Goal: Task Accomplishment & Management: Complete application form

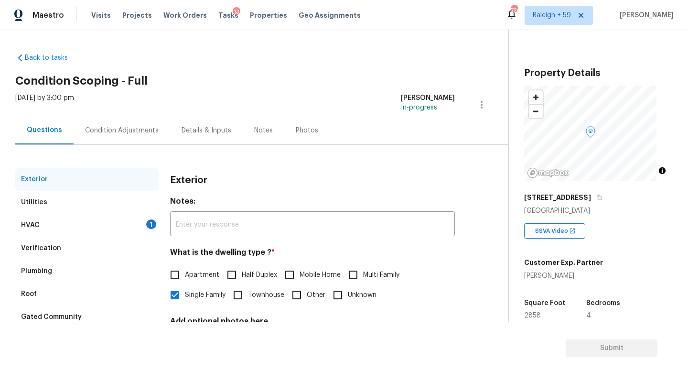
scroll to position [175, 0]
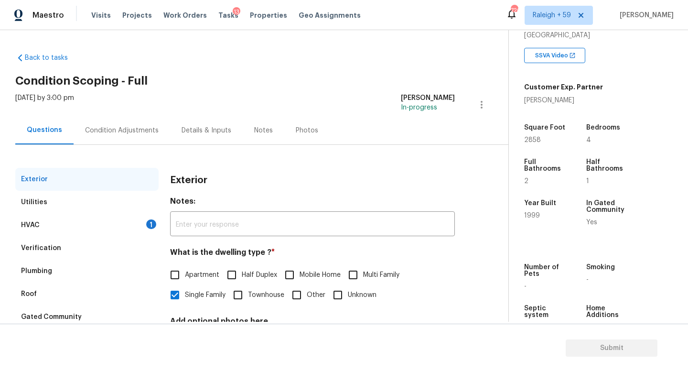
click at [140, 132] on div "Condition Adjustments" at bounding box center [122, 131] width 74 height 10
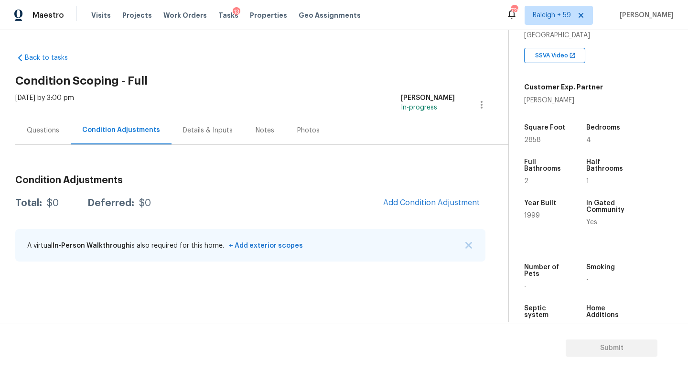
click at [205, 136] on div "Details & Inputs" at bounding box center [208, 130] width 73 height 28
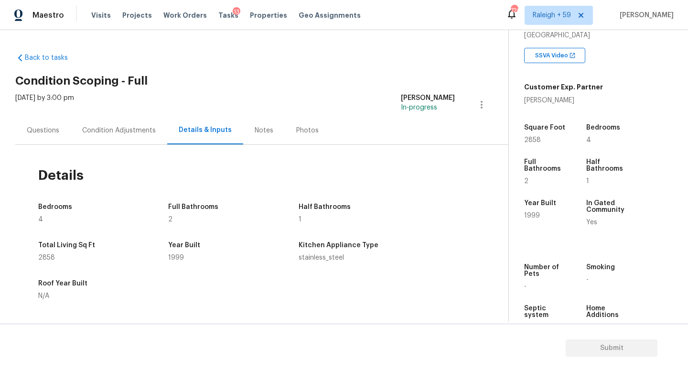
click at [147, 137] on div "Condition Adjustments" at bounding box center [119, 130] width 97 height 28
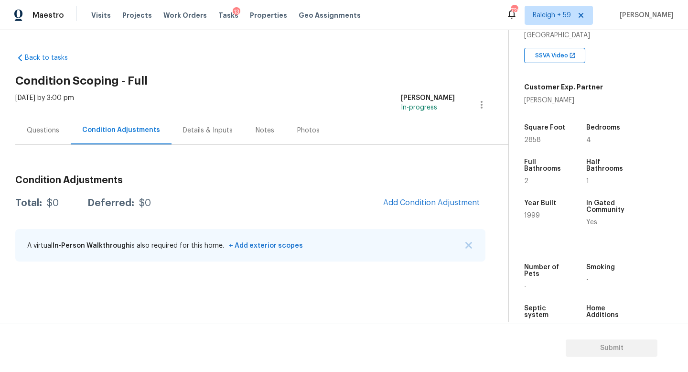
click at [54, 130] on div "Questions" at bounding box center [43, 131] width 32 height 10
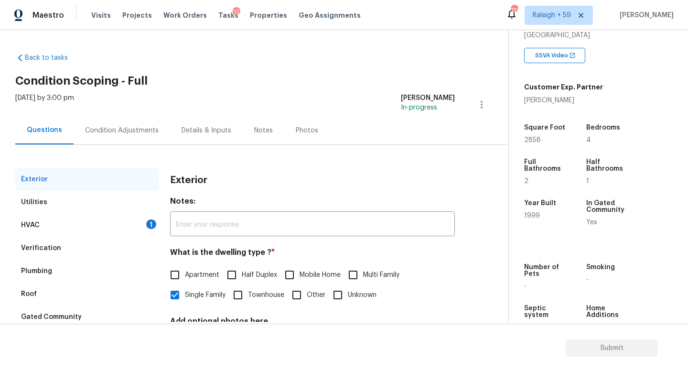
click at [128, 221] on div "HVAC 1" at bounding box center [86, 225] width 143 height 23
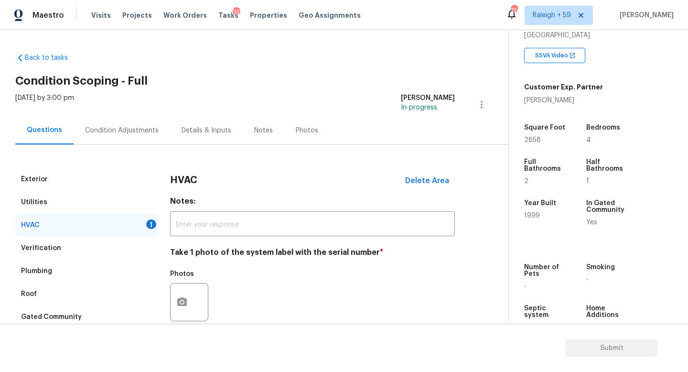
click at [118, 246] on div "Verification" at bounding box center [86, 248] width 143 height 23
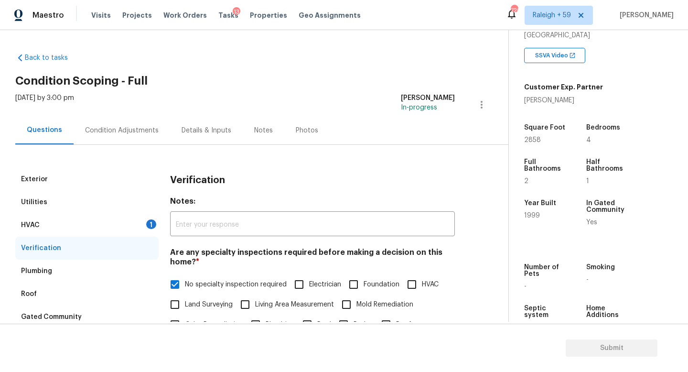
click at [131, 224] on div "HVAC 1" at bounding box center [86, 225] width 143 height 23
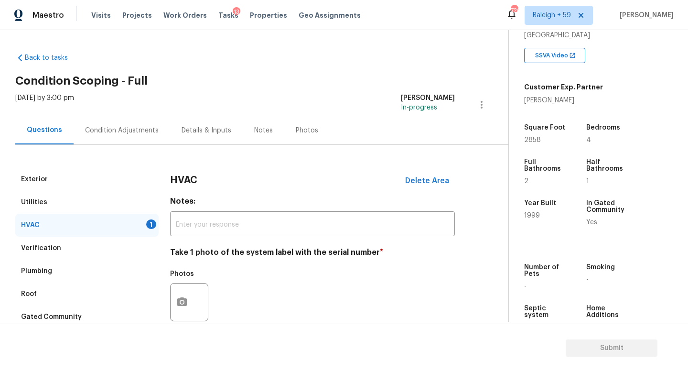
click at [187, 136] on div "Details & Inputs" at bounding box center [206, 130] width 73 height 28
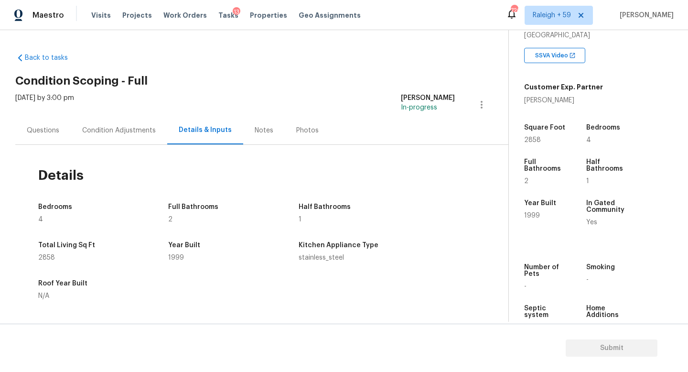
click at [52, 135] on div "Questions" at bounding box center [43, 131] width 32 height 10
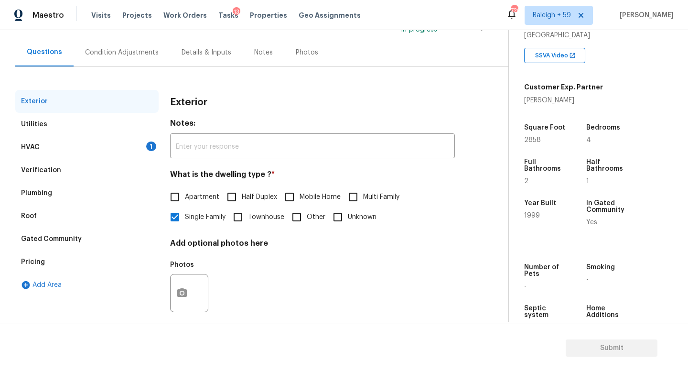
click at [108, 155] on div "HVAC 1" at bounding box center [86, 147] width 143 height 23
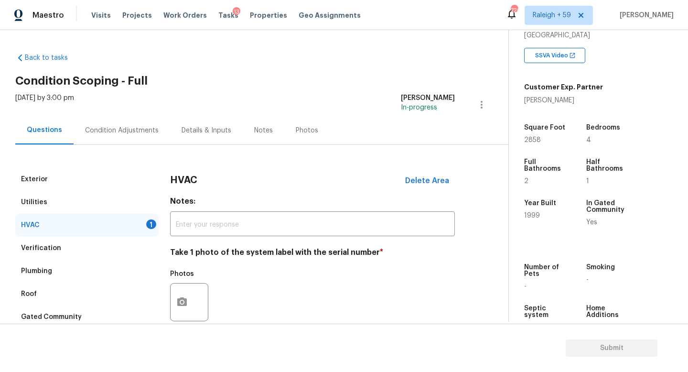
click at [129, 134] on div "Condition Adjustments" at bounding box center [122, 131] width 74 height 10
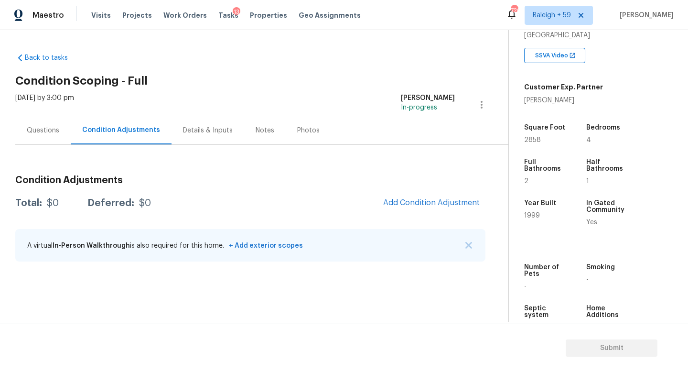
click at [198, 124] on div "Details & Inputs" at bounding box center [208, 130] width 73 height 28
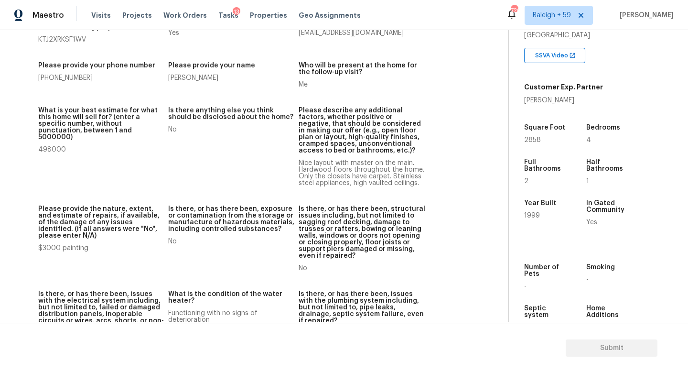
scroll to position [50, 0]
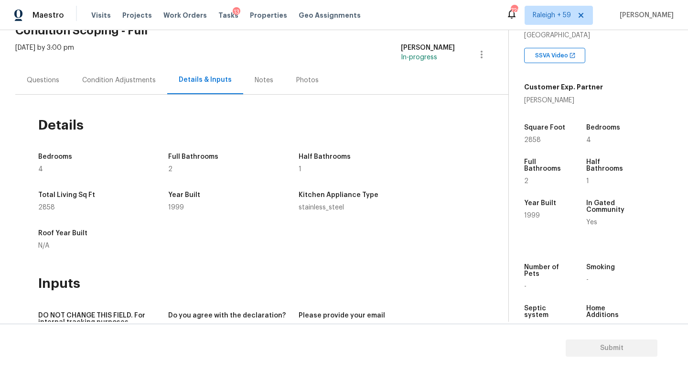
click at [137, 81] on div "Condition Adjustments" at bounding box center [119, 80] width 74 height 10
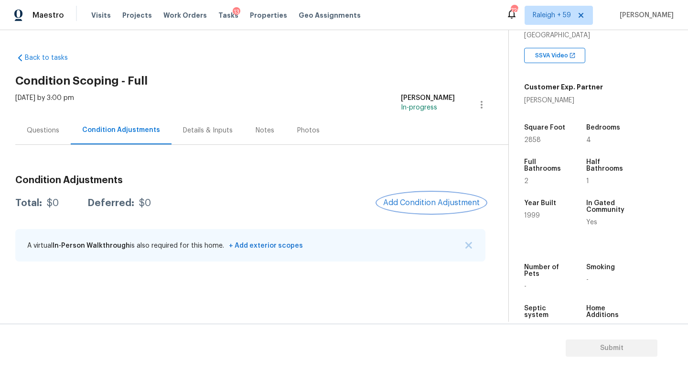
click at [403, 208] on button "Add Condition Adjustment" at bounding box center [431, 203] width 108 height 20
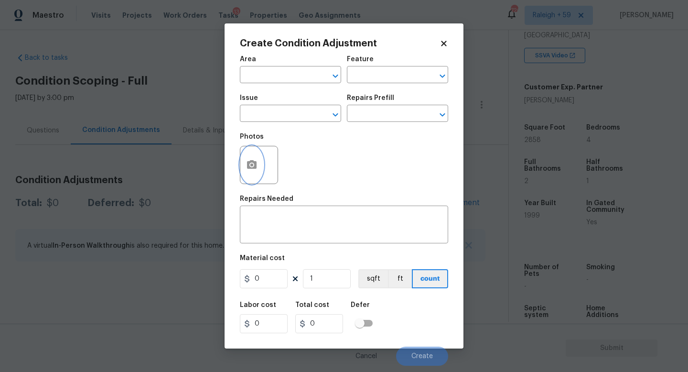
click at [254, 166] on icon "button" at bounding box center [252, 164] width 10 height 9
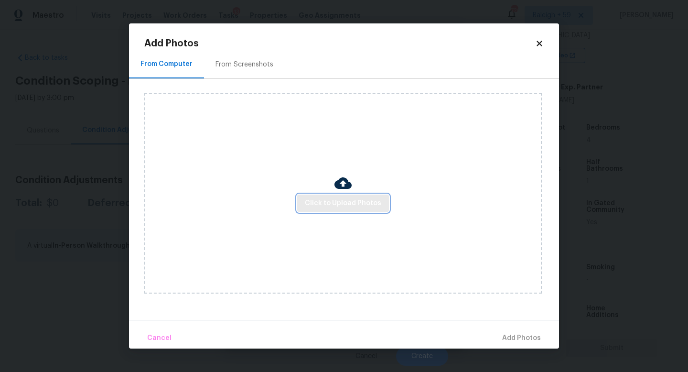
click at [358, 204] on span "Click to Upload Photos" at bounding box center [343, 203] width 76 height 12
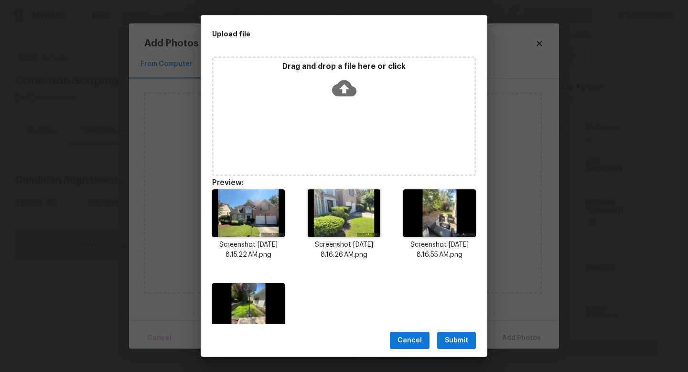
click at [463, 342] on span "Submit" at bounding box center [456, 340] width 23 height 12
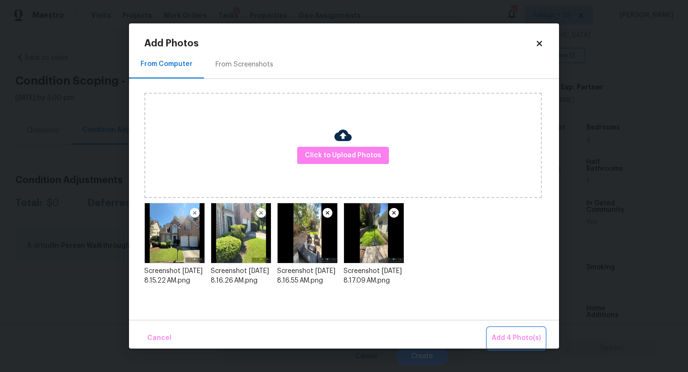
click at [514, 343] on span "Add 4 Photo(s)" at bounding box center [516, 338] width 49 height 12
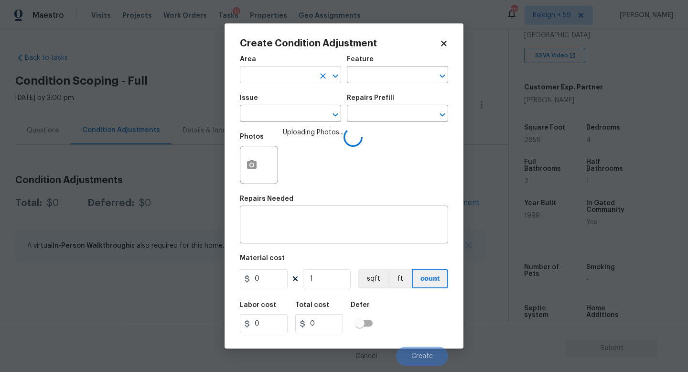
click at [256, 74] on input "text" at bounding box center [277, 75] width 75 height 15
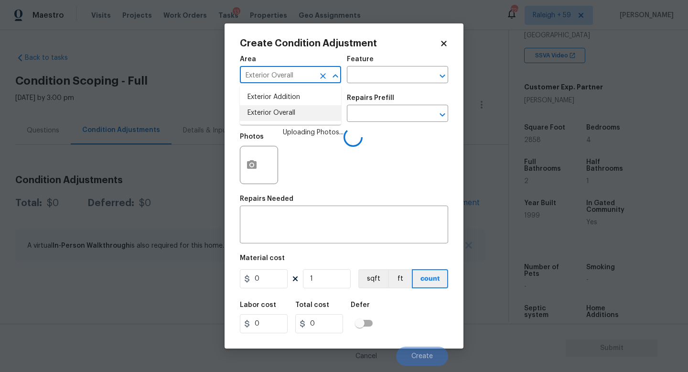
type input "Exterior Overall"
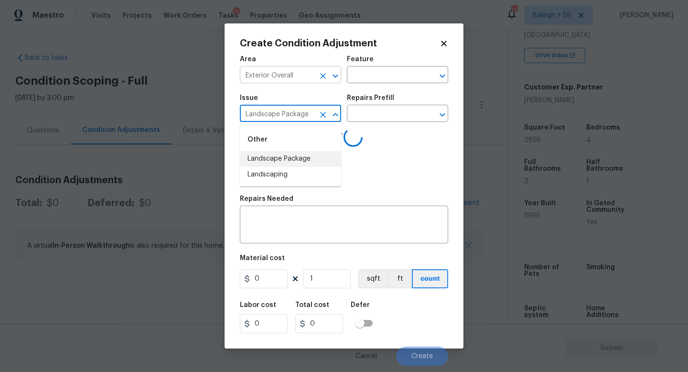
type input "Landscape Package"
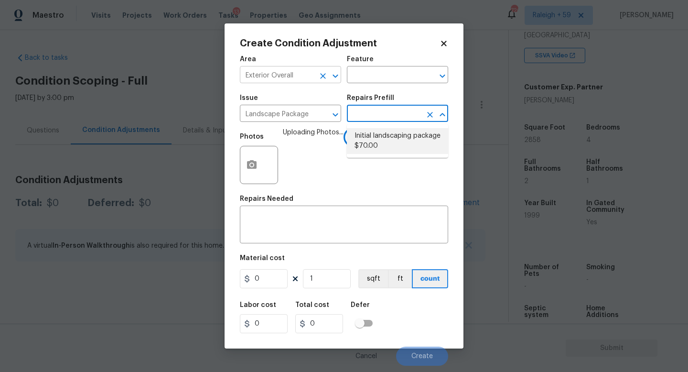
type input "Home Readiness Packages"
type textarea "Mowing of grass up to 6" in height. Mow, edge along driveways & sidewalks, trim…"
type input "70"
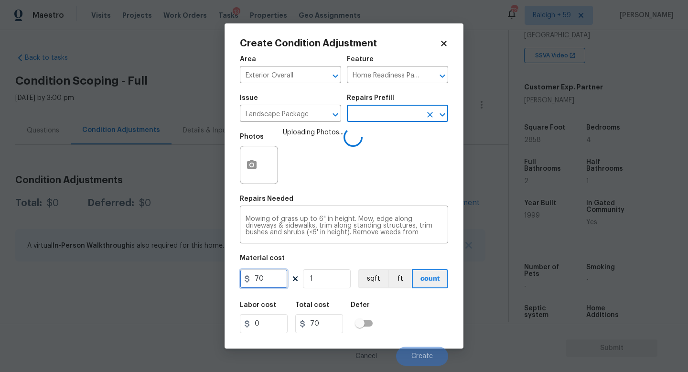
click at [266, 280] on input "70" at bounding box center [264, 278] width 48 height 19
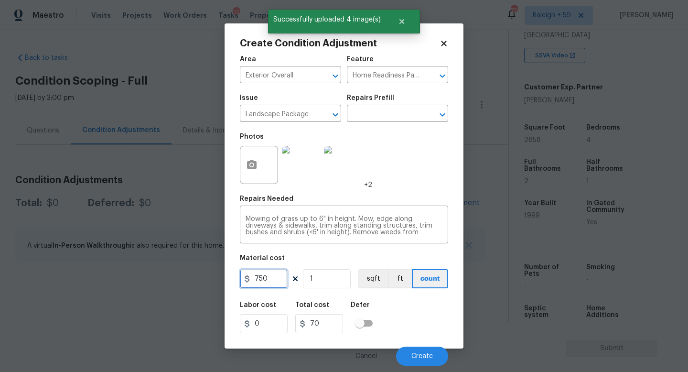
type input "750"
click at [429, 349] on button "Create" at bounding box center [422, 355] width 52 height 19
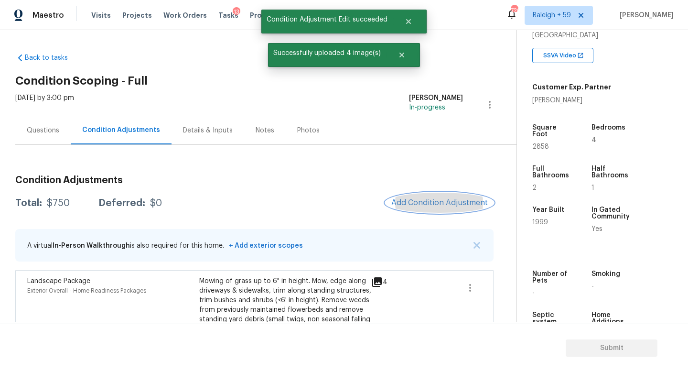
click at [440, 198] on span "Add Condition Adjustment" at bounding box center [439, 202] width 97 height 9
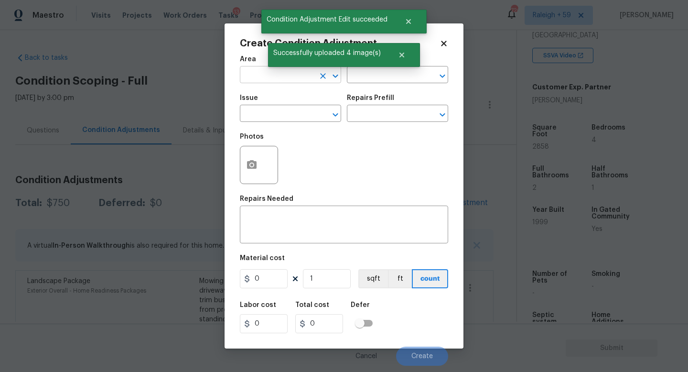
click at [294, 80] on input "text" at bounding box center [277, 75] width 75 height 15
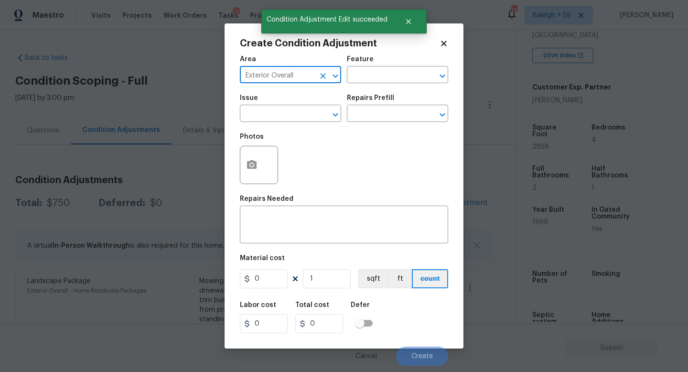
type input "Exterior Overall"
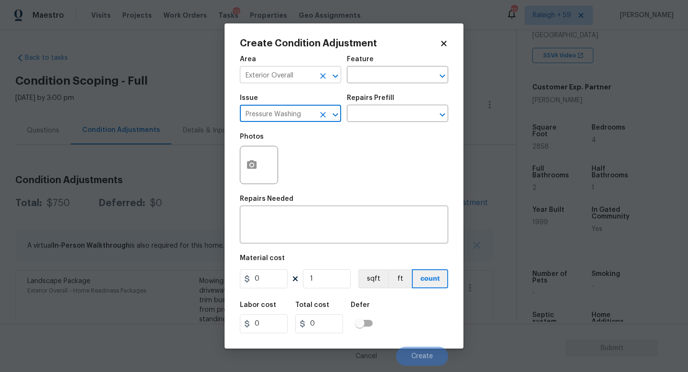
type input "Pressure Washing"
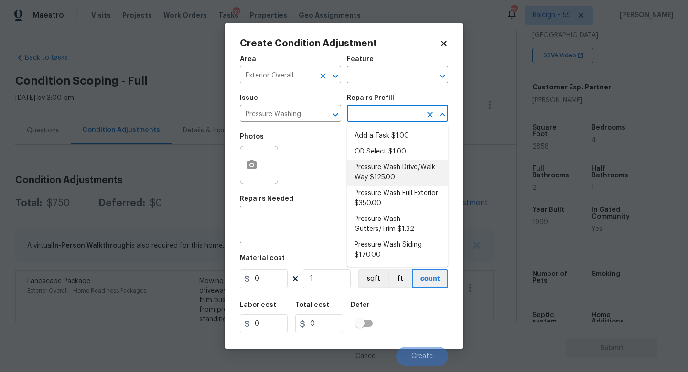
type input "Siding"
type textarea "Pressure wash the driveways/walkways as directed by the PM. Ensure that all deb…"
type input "125"
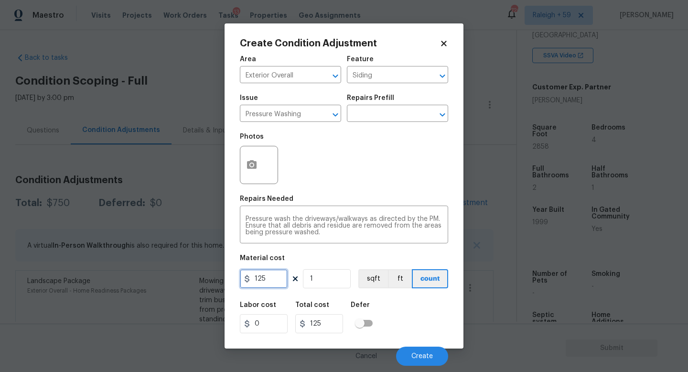
drag, startPoint x: 279, startPoint y: 280, endPoint x: 168, endPoint y: 279, distance: 110.9
click at [168, 279] on div "Create Condition Adjustment Area Exterior Overall ​ Feature Siding ​ Issue Pres…" at bounding box center [344, 186] width 688 height 372
type input "200"
click at [398, 358] on button "Create" at bounding box center [422, 355] width 52 height 19
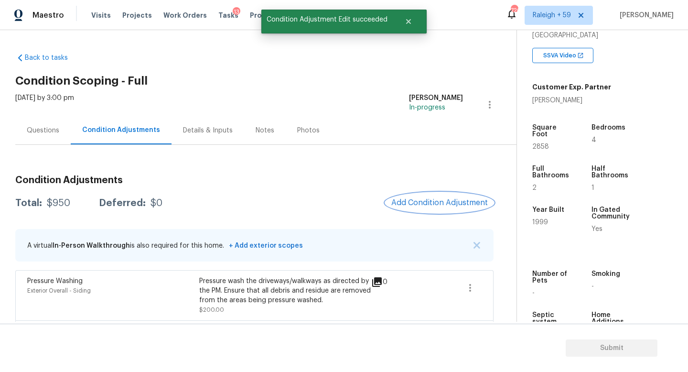
click at [452, 197] on button "Add Condition Adjustment" at bounding box center [440, 203] width 108 height 20
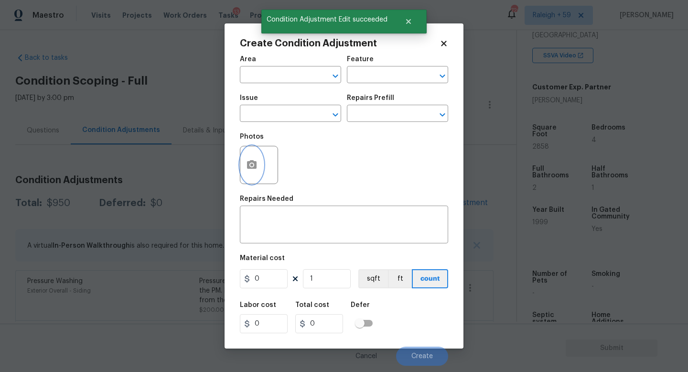
click at [253, 166] on circle "button" at bounding box center [251, 164] width 3 height 3
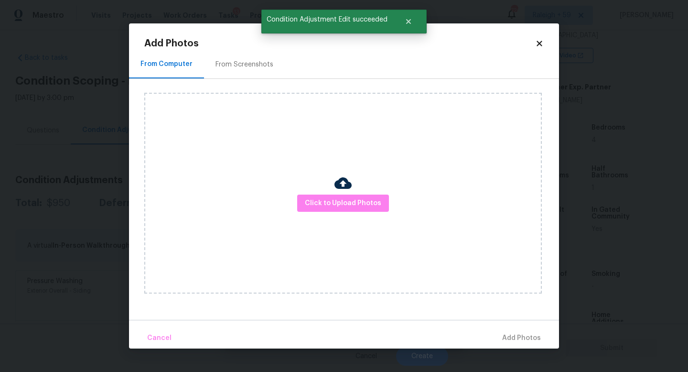
click at [312, 189] on div "Click to Upload Photos" at bounding box center [343, 193] width 398 height 201
click at [311, 201] on span "Click to Upload Photos" at bounding box center [343, 203] width 76 height 12
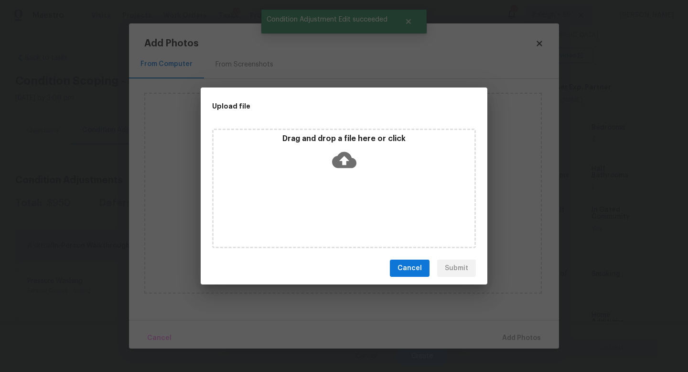
click at [311, 201] on div "Drag and drop a file here or click" at bounding box center [344, 188] width 264 height 119
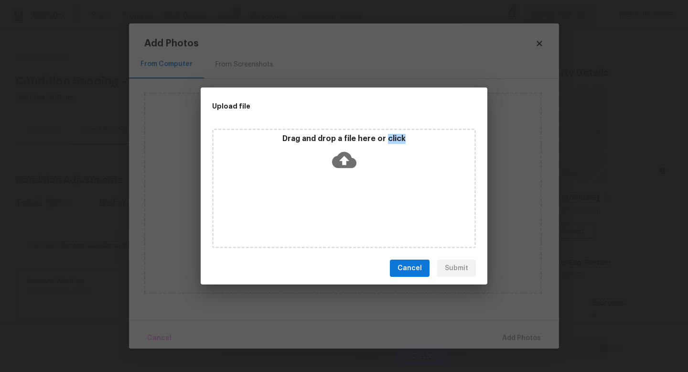
scroll to position [175, 0]
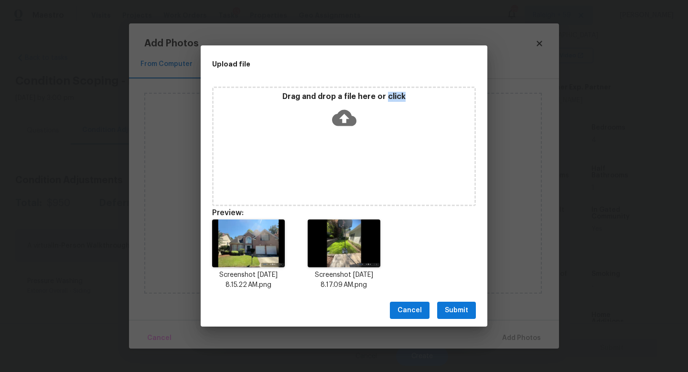
click at [457, 308] on span "Submit" at bounding box center [456, 310] width 23 height 12
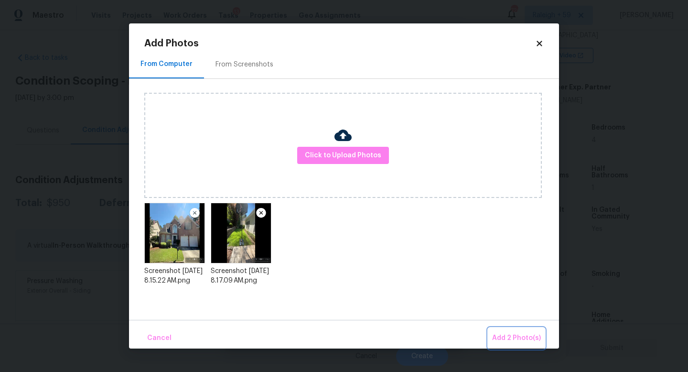
click at [514, 335] on span "Add 2 Photo(s)" at bounding box center [516, 338] width 49 height 12
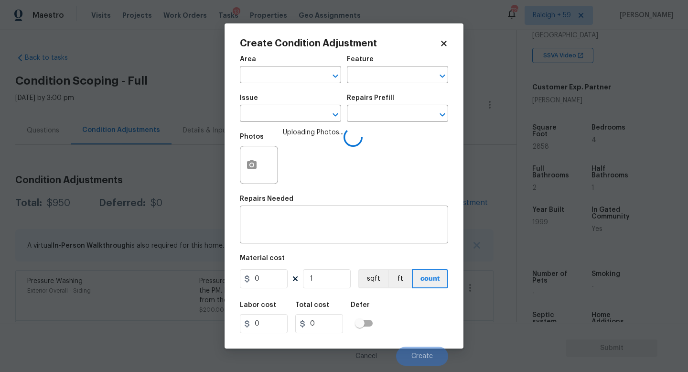
click at [291, 67] on div "Area" at bounding box center [290, 62] width 101 height 12
click at [291, 75] on input "text" at bounding box center [277, 75] width 75 height 15
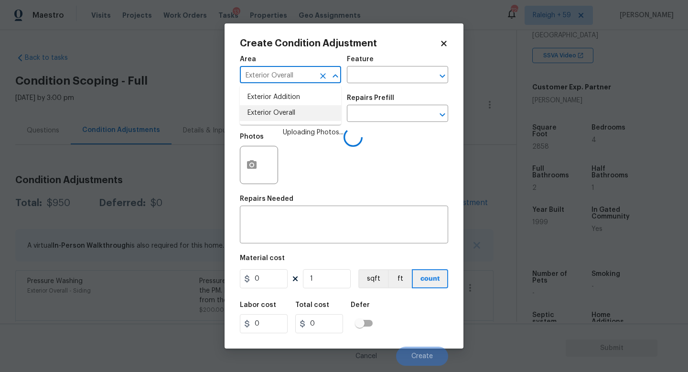
type input "Exterior Overall"
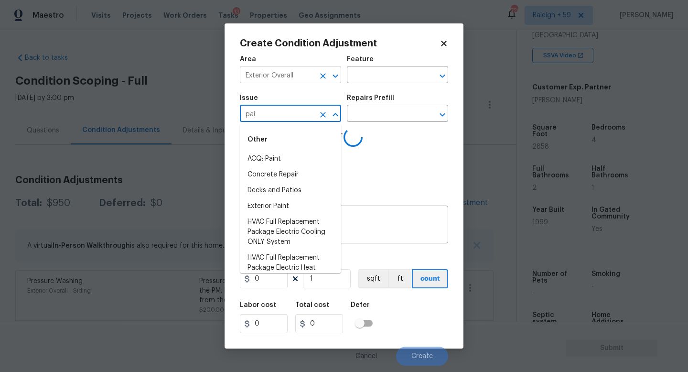
type input "pain"
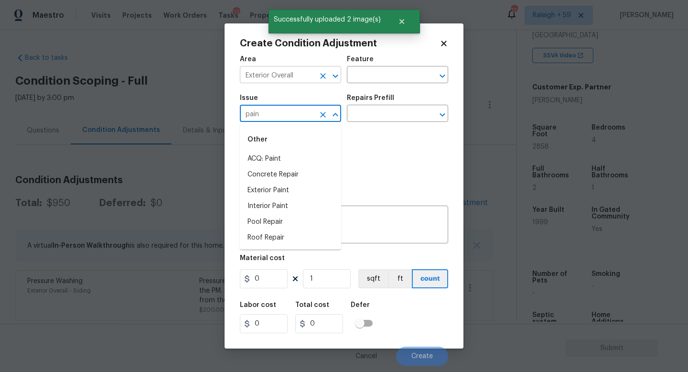
type input "paint"
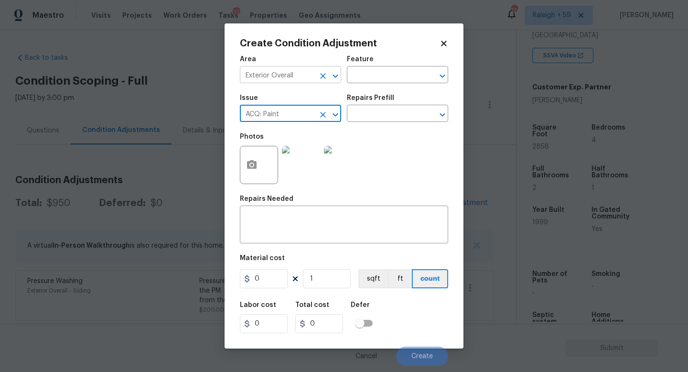
type input "ACQ: Paint"
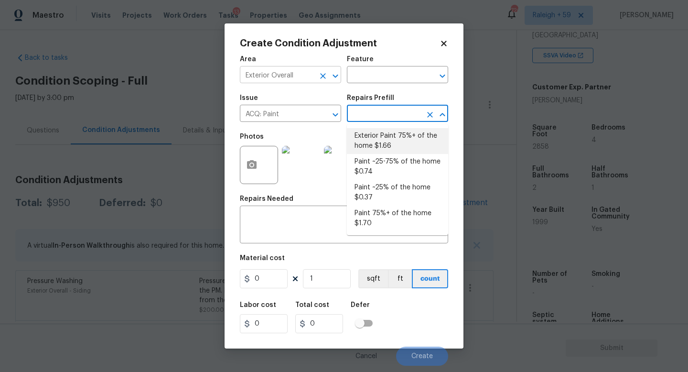
type input "Acquisition"
type input "1.66"
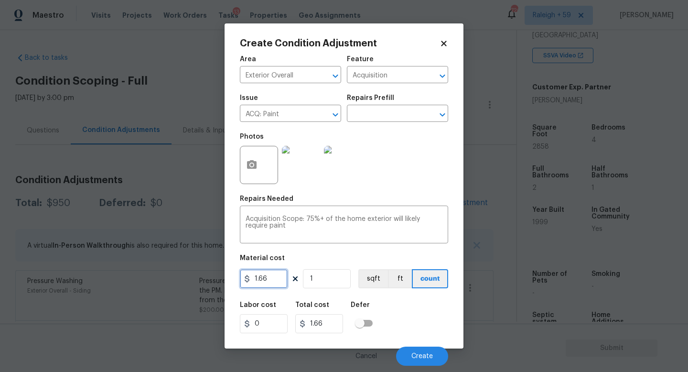
click at [273, 281] on input "1.66" at bounding box center [264, 278] width 48 height 19
type input "1.5"
type input "2"
type input "3"
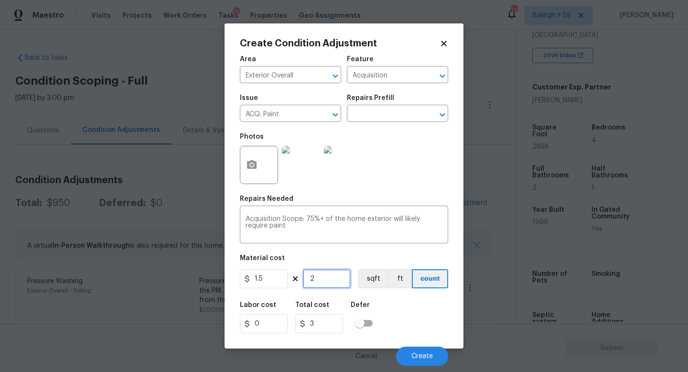
type input "28"
type input "42"
type input "285"
type input "427.5"
type input "2858"
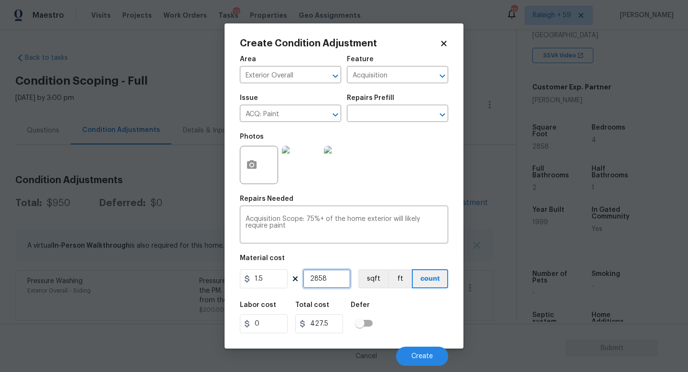
type input "4287"
type input "2858"
click at [417, 304] on div "Labor cost 0 Total cost 4287 Defer" at bounding box center [344, 317] width 208 height 43
click at [332, 275] on input "2858" at bounding box center [327, 278] width 48 height 19
click at [337, 282] on input "2858" at bounding box center [327, 278] width 48 height 19
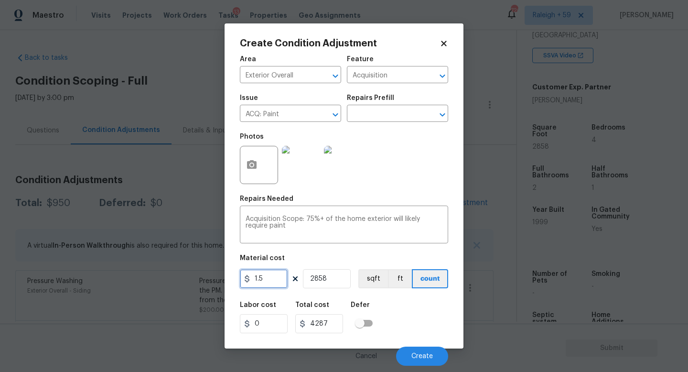
click at [274, 277] on input "1.5" at bounding box center [264, 278] width 48 height 19
click at [344, 280] on input "2858" at bounding box center [327, 278] width 48 height 19
click at [416, 362] on button "Create" at bounding box center [422, 355] width 52 height 19
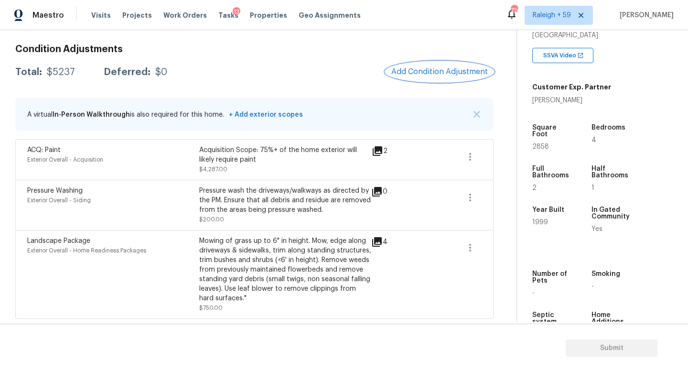
scroll to position [0, 0]
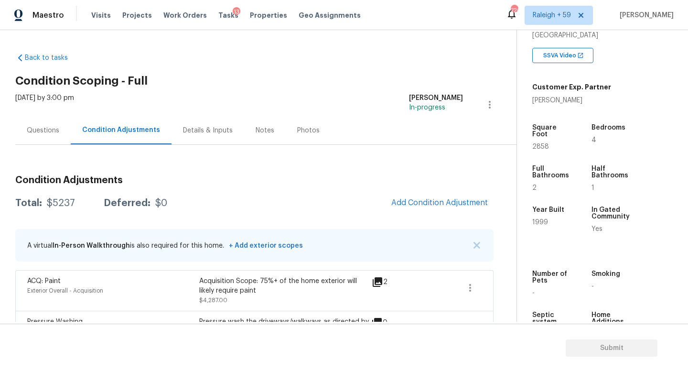
click at [64, 132] on div "Questions" at bounding box center [42, 130] width 55 height 28
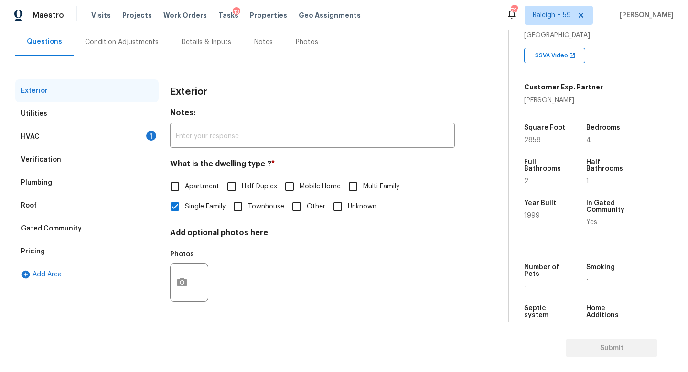
scroll to position [11, 0]
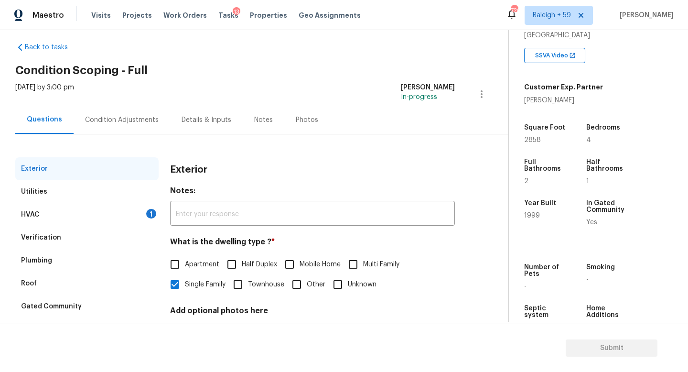
click at [126, 117] on div "Condition Adjustments" at bounding box center [122, 120] width 74 height 10
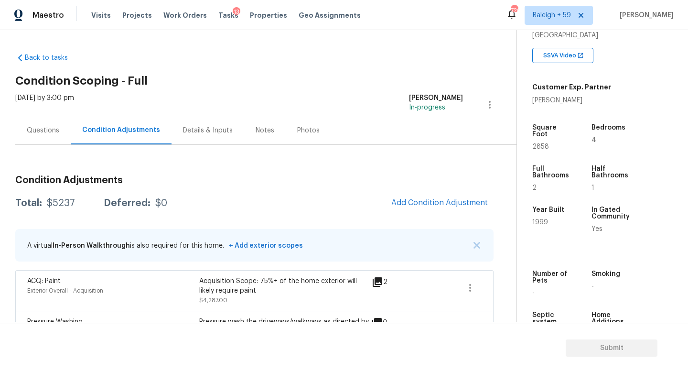
click at [45, 132] on div "Questions" at bounding box center [43, 131] width 32 height 10
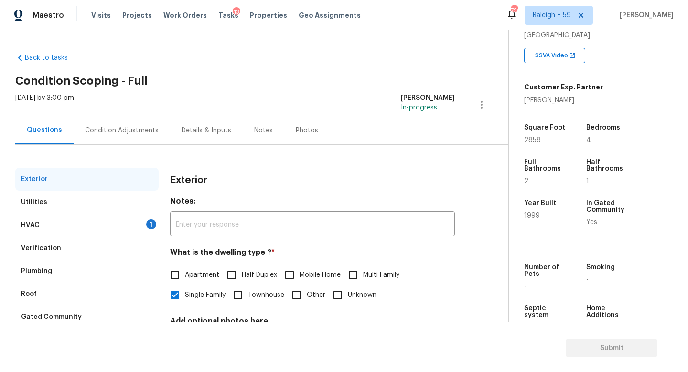
click at [110, 140] on div "Condition Adjustments" at bounding box center [122, 130] width 97 height 28
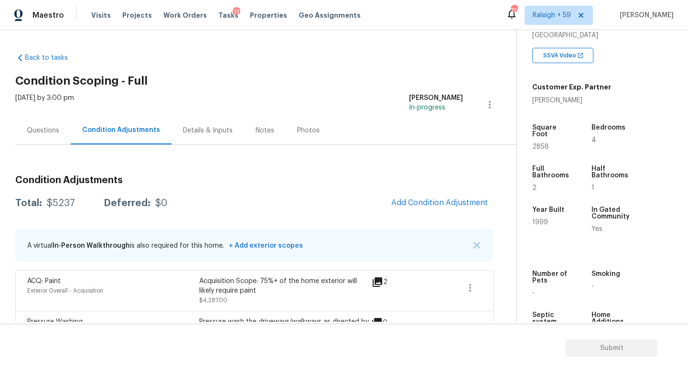
click at [22, 134] on div "Questions" at bounding box center [42, 130] width 55 height 28
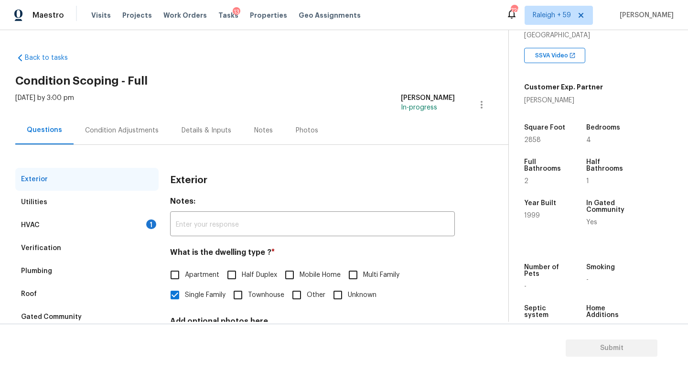
click at [103, 132] on div "Condition Adjustments" at bounding box center [122, 131] width 74 height 10
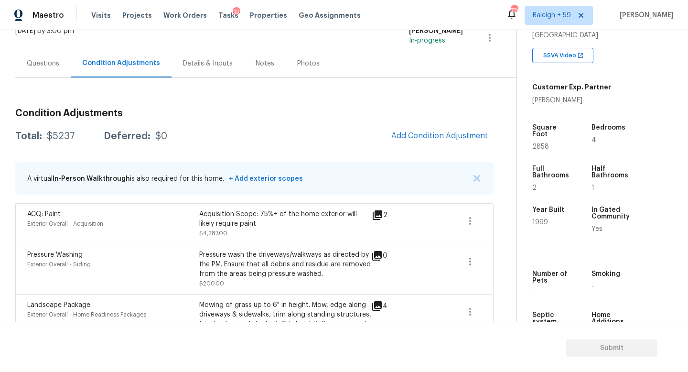
scroll to position [43, 0]
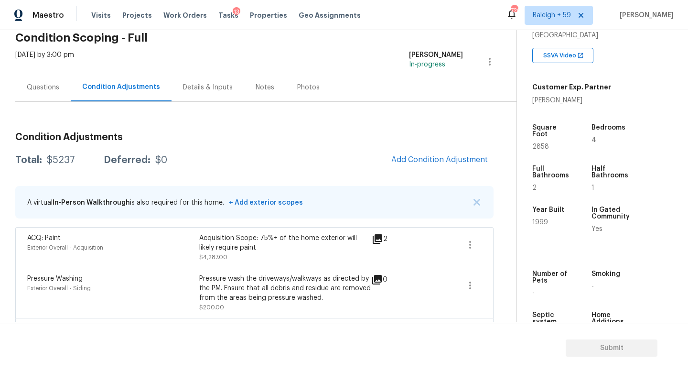
click at [40, 86] on div "Questions" at bounding box center [43, 88] width 32 height 10
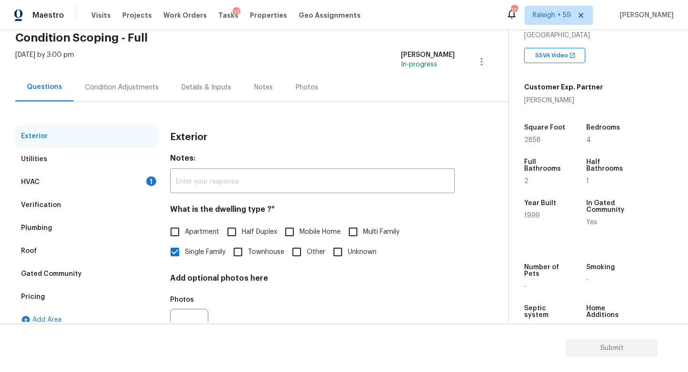
click at [131, 105] on div "Exterior Utilities HVAC 1 Verification Plumbing Roof Gated Community Pricing Ad…" at bounding box center [250, 233] width 470 height 262
click at [133, 100] on div "Condition Adjustments" at bounding box center [122, 87] width 97 height 28
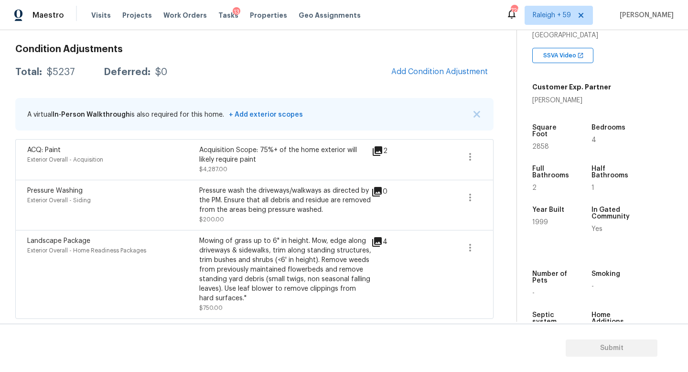
scroll to position [37, 0]
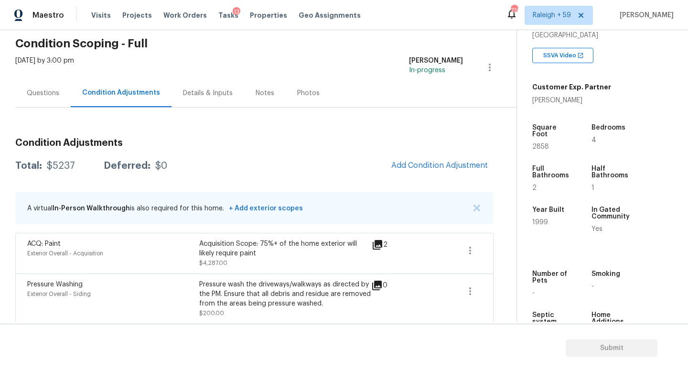
click at [42, 92] on div "Questions" at bounding box center [43, 93] width 32 height 10
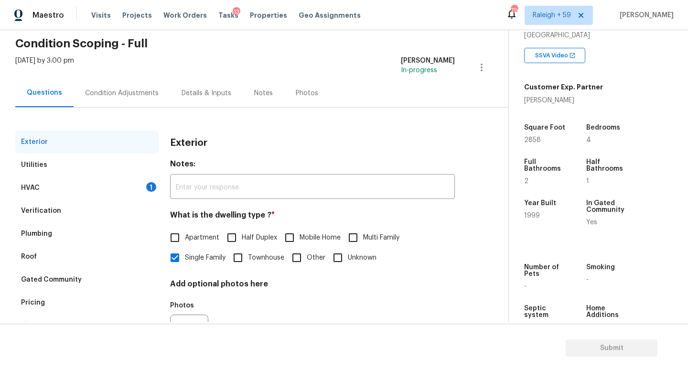
click at [136, 102] on div "Condition Adjustments" at bounding box center [122, 93] width 97 height 28
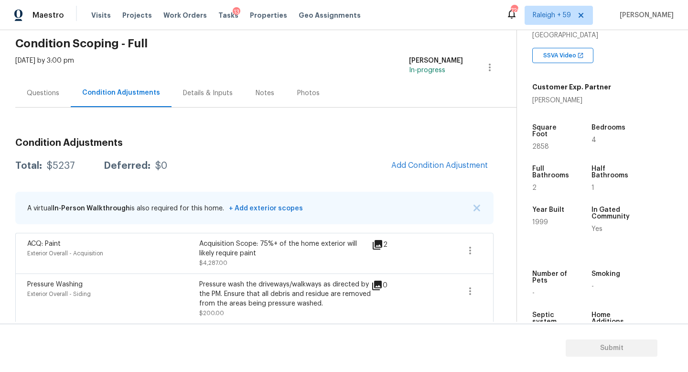
click at [49, 92] on div "Questions" at bounding box center [43, 93] width 32 height 10
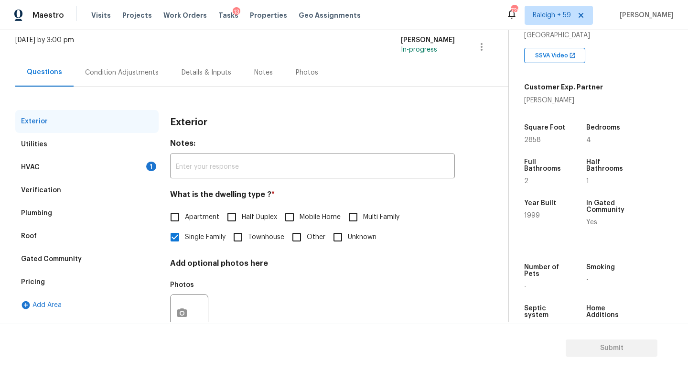
scroll to position [96, 0]
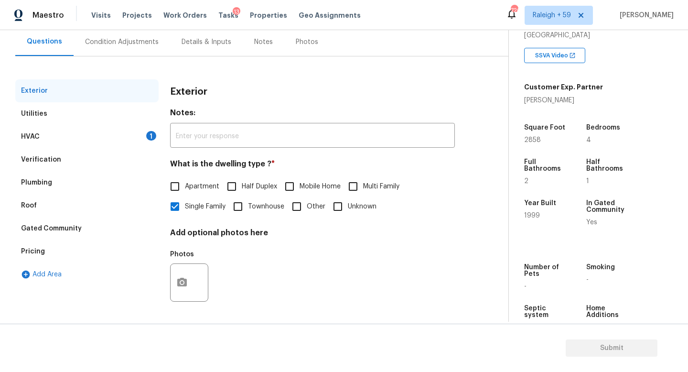
click at [130, 130] on div "HVAC 1" at bounding box center [86, 136] width 143 height 23
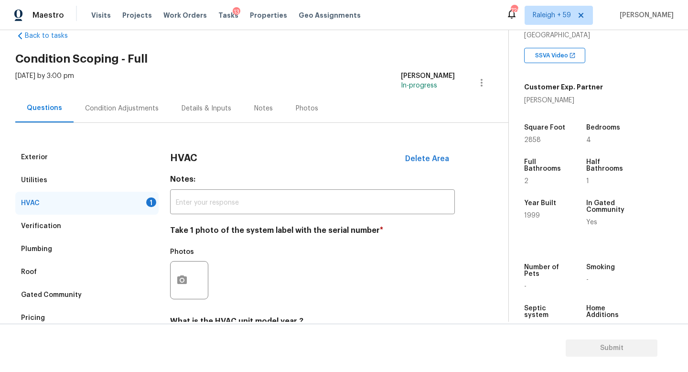
scroll to position [31, 0]
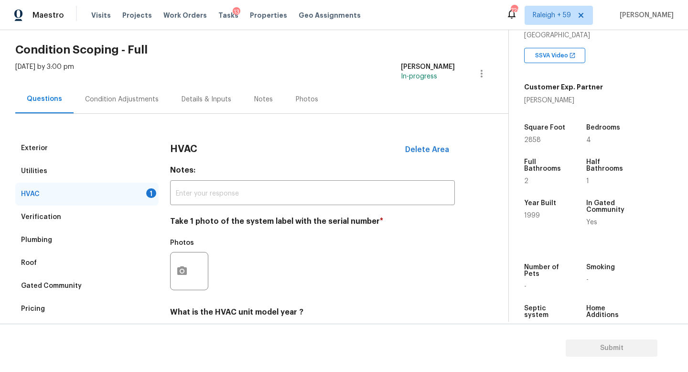
click at [133, 215] on div "Verification" at bounding box center [86, 216] width 143 height 23
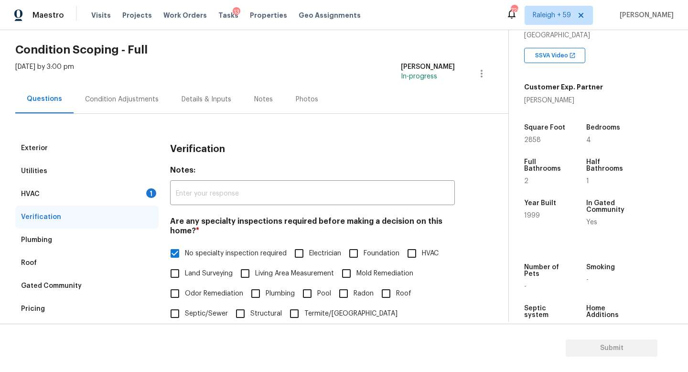
click at [140, 195] on div "HVAC 1" at bounding box center [86, 194] width 143 height 23
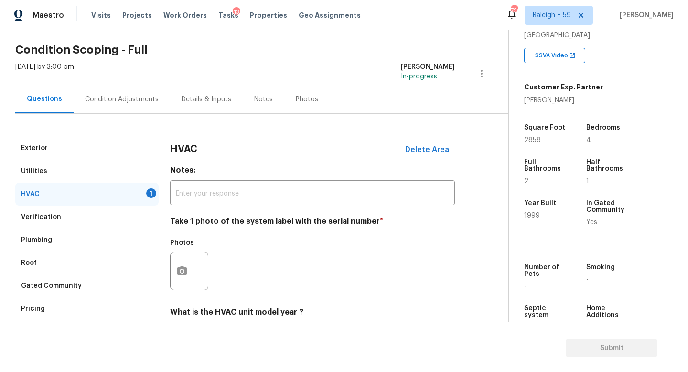
click at [129, 96] on div "Condition Adjustments" at bounding box center [122, 100] width 74 height 10
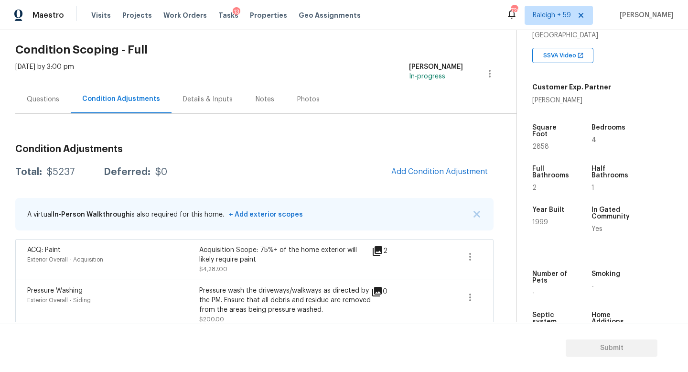
click at [29, 88] on div "Questions" at bounding box center [42, 99] width 55 height 28
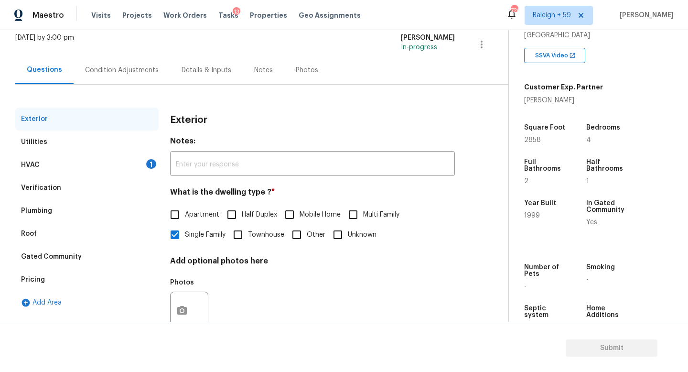
scroll to position [96, 0]
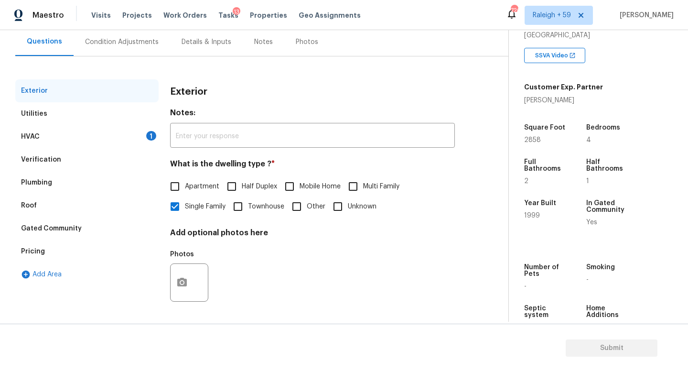
click at [118, 133] on div "HVAC 1" at bounding box center [86, 136] width 143 height 23
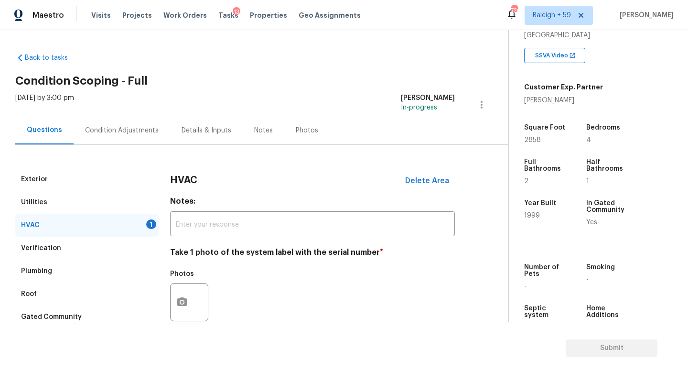
scroll to position [0, 0]
click at [120, 119] on div "Condition Adjustments" at bounding box center [122, 130] width 97 height 28
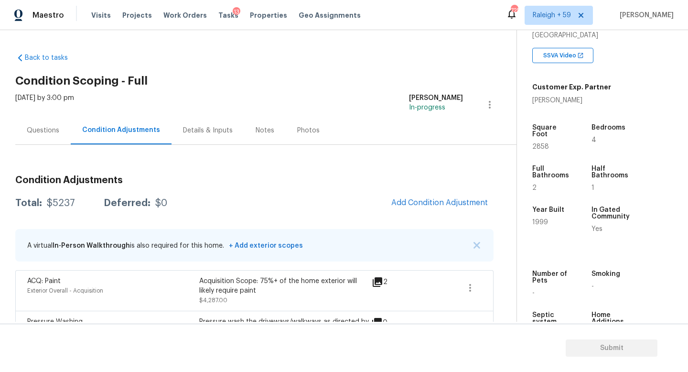
click at [43, 126] on div "Questions" at bounding box center [43, 131] width 32 height 10
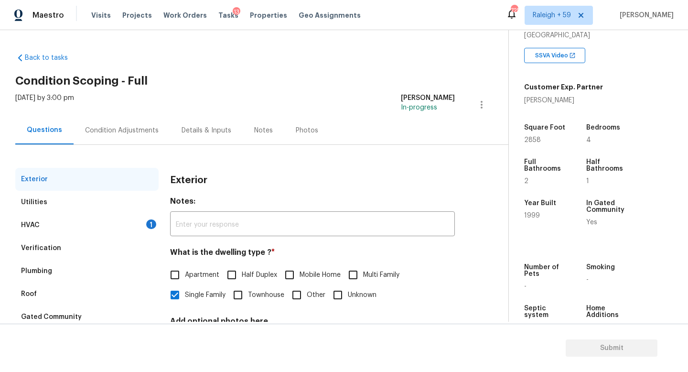
click at [135, 142] on div "Condition Adjustments" at bounding box center [122, 130] width 97 height 28
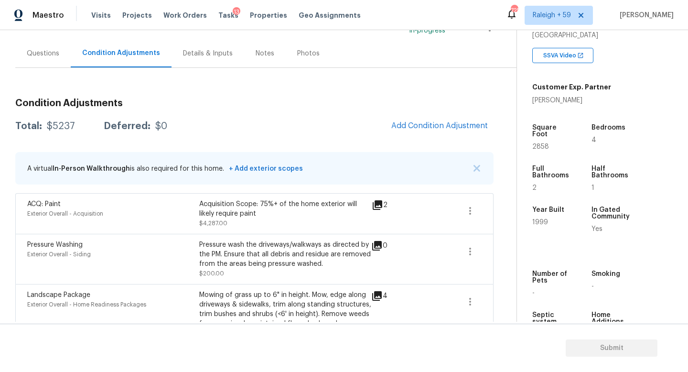
scroll to position [54, 0]
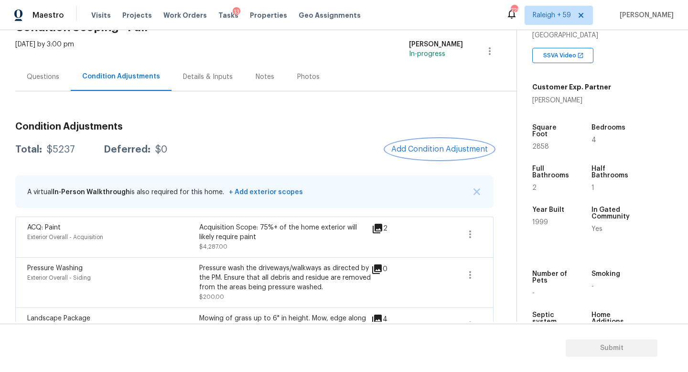
click at [447, 146] on span "Add Condition Adjustment" at bounding box center [439, 149] width 97 height 9
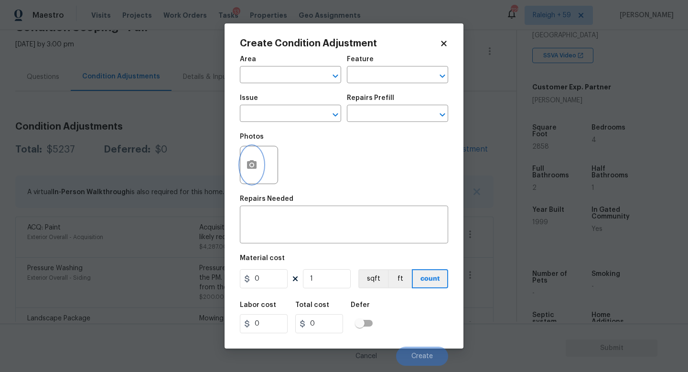
click at [241, 163] on button "button" at bounding box center [251, 164] width 23 height 37
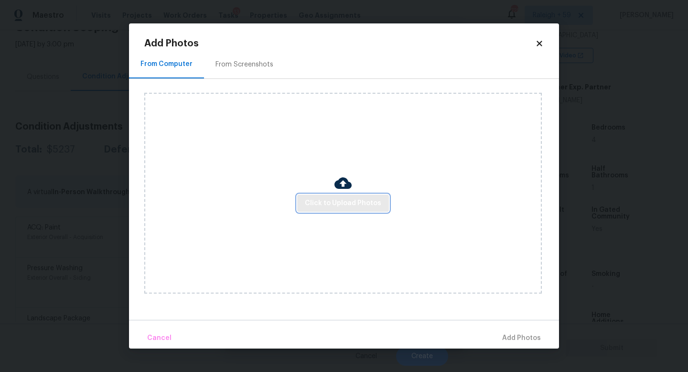
click at [332, 195] on button "Click to Upload Photos" at bounding box center [343, 203] width 92 height 18
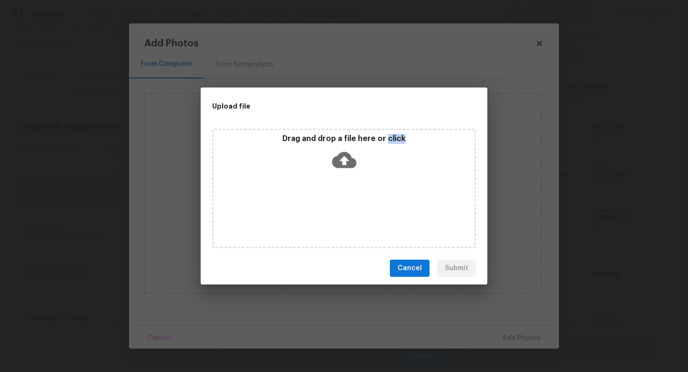
click at [332, 195] on div "Drag and drop a file here or click" at bounding box center [344, 188] width 264 height 119
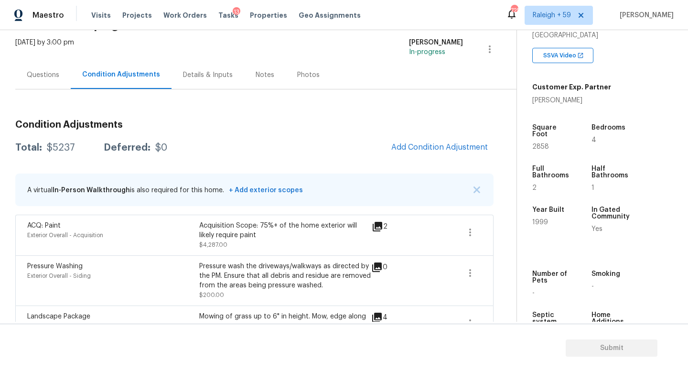
click at [184, 77] on div "Details & Inputs" at bounding box center [208, 75] width 50 height 10
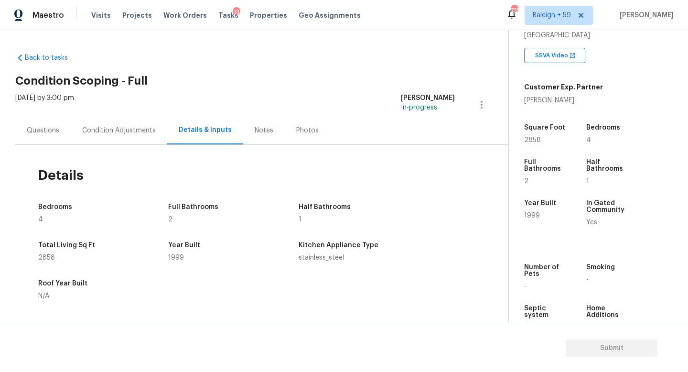
click at [136, 141] on div "Condition Adjustments" at bounding box center [119, 130] width 97 height 28
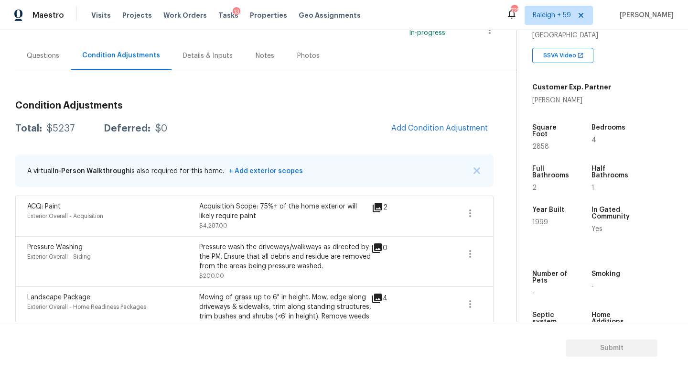
scroll to position [74, 0]
click at [436, 124] on span "Add Condition Adjustment" at bounding box center [439, 128] width 97 height 9
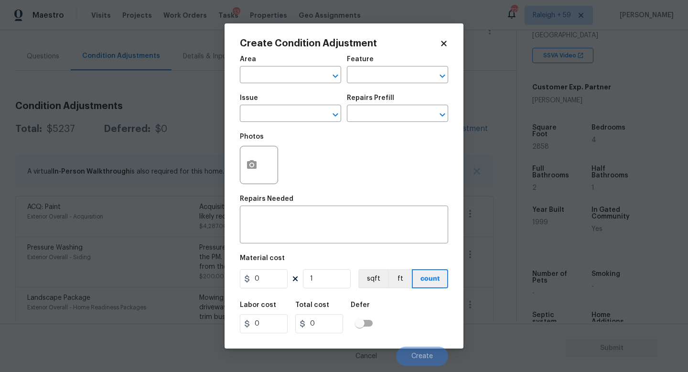
click at [281, 85] on span "Area ​" at bounding box center [290, 69] width 101 height 39
click at [281, 84] on span "Area ​" at bounding box center [290, 69] width 101 height 39
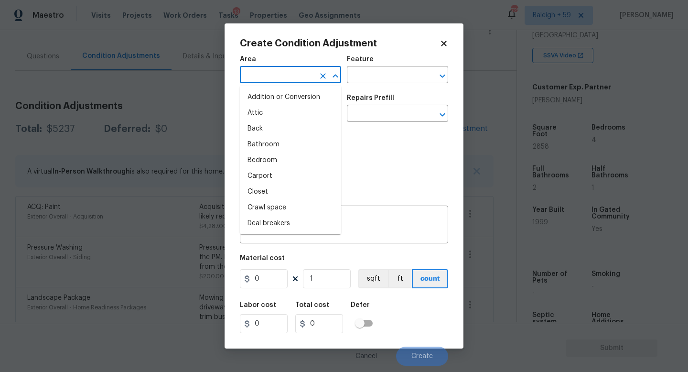
click at [282, 79] on input "text" at bounding box center [277, 75] width 75 height 15
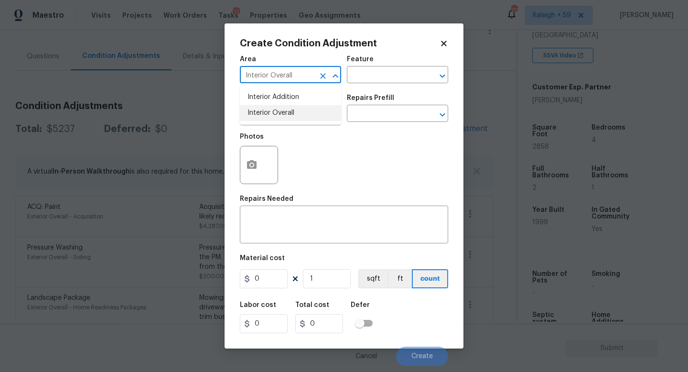
type input "Interior Overall"
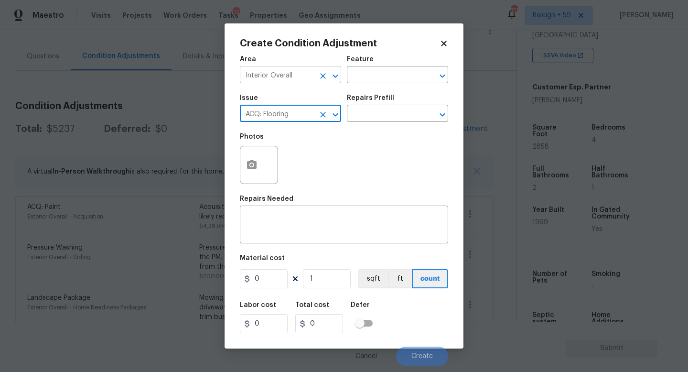
type input "ACQ: Flooring"
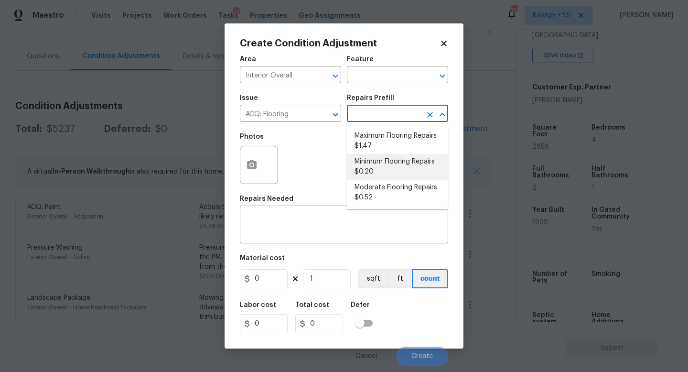
click at [365, 163] on li "Minimum Flooring Repairs $0.20" at bounding box center [397, 167] width 101 height 26
type input "Acquisition"
type textarea "Acquisition Scope: Minimum flooring repairs"
type input "0.2"
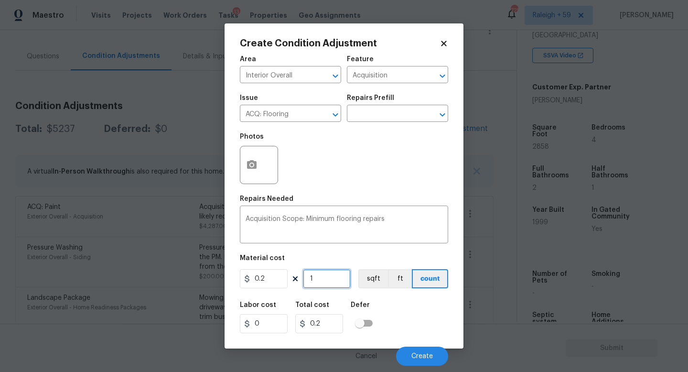
click at [328, 274] on input "1" at bounding box center [327, 278] width 48 height 19
type input "0"
type input "2"
type input "0.4"
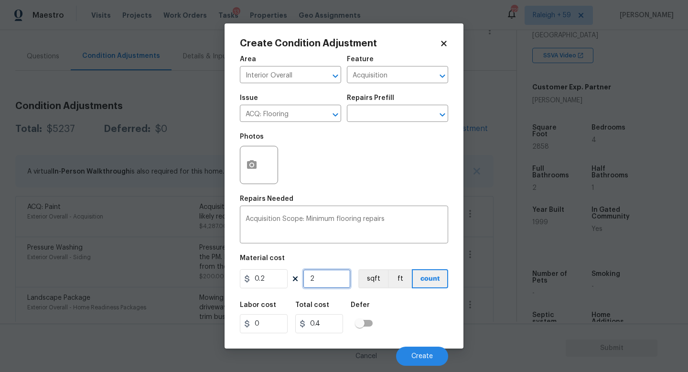
type input "28"
type input "5.6"
type input "284"
type input "56.8"
type input "28"
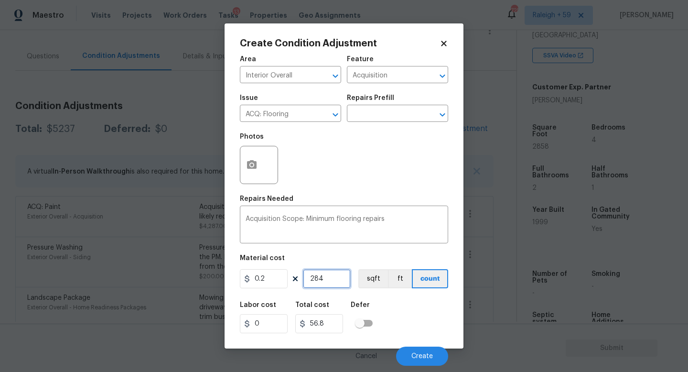
type input "5.6"
type input "285"
type input "57"
type input "2858"
type input "571.6"
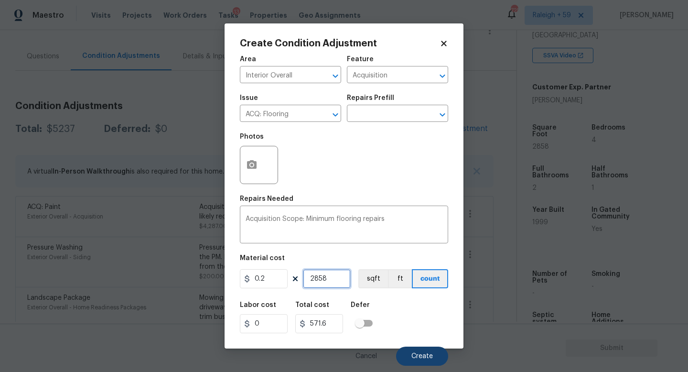
type input "2858"
click at [414, 350] on button "Create" at bounding box center [422, 355] width 52 height 19
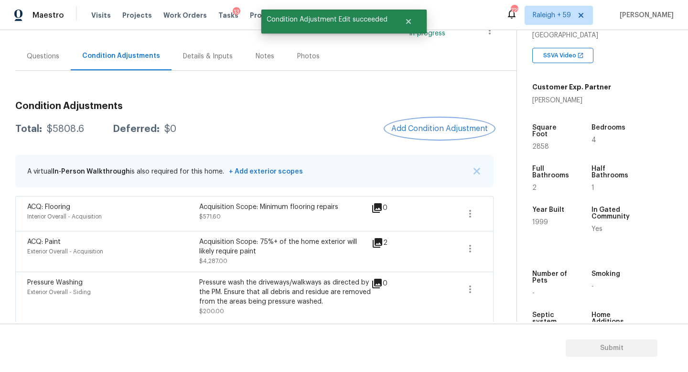
click at [429, 133] on button "Add Condition Adjustment" at bounding box center [440, 128] width 108 height 20
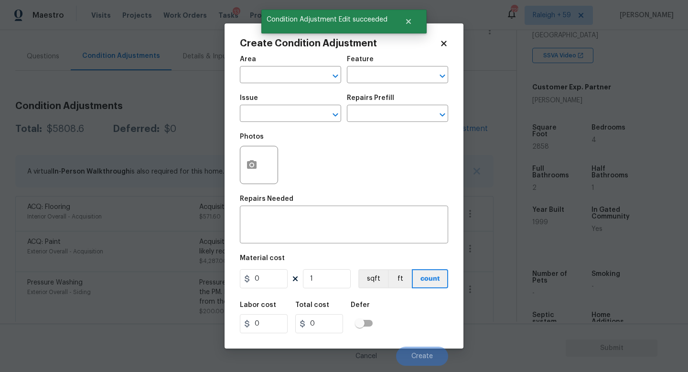
click at [286, 86] on span "Area ​" at bounding box center [290, 69] width 101 height 39
click at [292, 77] on input "text" at bounding box center [277, 75] width 75 height 15
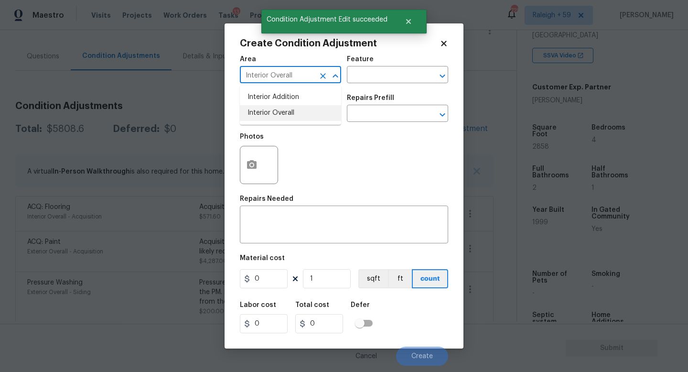
type input "Interior Overall"
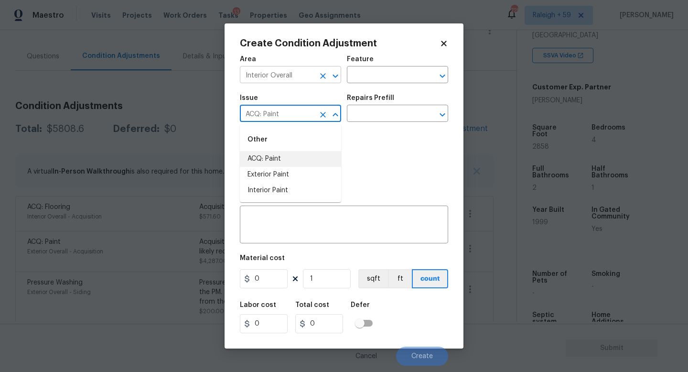
type input "ACQ: Paint"
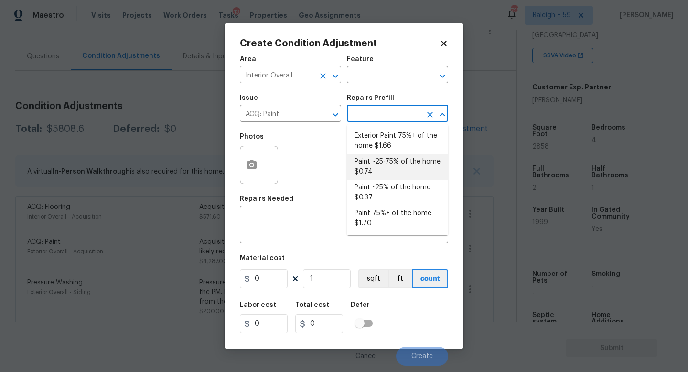
type input "Acquisition"
type textarea "Acquisition Scope: ~25 - 75% of the home needs interior paint"
type input "0.74"
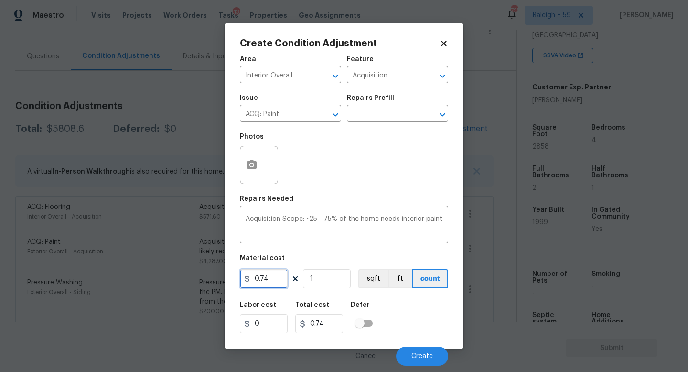
drag, startPoint x: 266, startPoint y: 279, endPoint x: 179, endPoint y: 270, distance: 87.4
click at [179, 270] on div "Create Condition Adjustment Area Interior Overall ​ Feature Acquisition ​ Issue…" at bounding box center [344, 186] width 688 height 372
type input "3000"
click at [247, 160] on icon "button" at bounding box center [251, 164] width 11 height 11
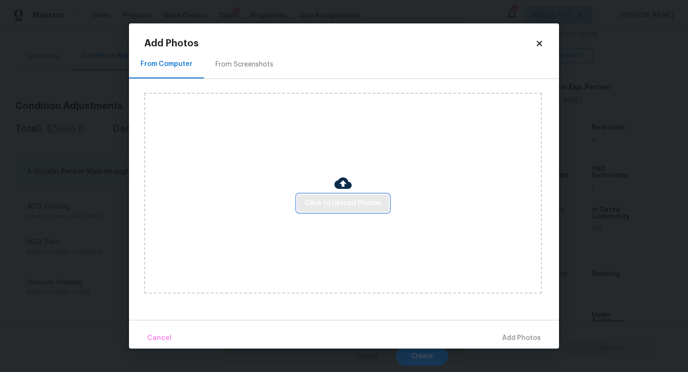
click at [326, 198] on span "Click to Upload Photos" at bounding box center [343, 203] width 76 height 12
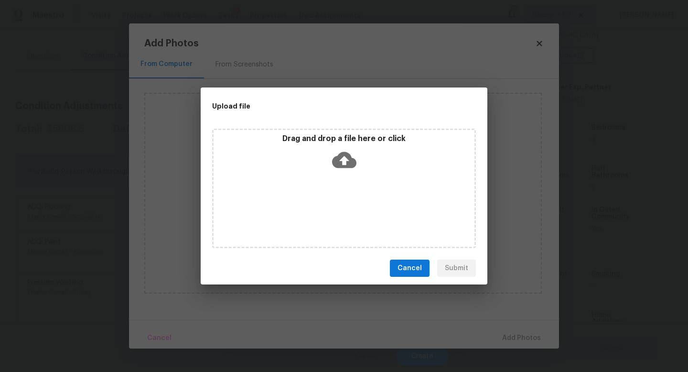
click at [326, 198] on div "Drag and drop a file here or click" at bounding box center [344, 188] width 264 height 119
